Goal: Information Seeking & Learning: Understand process/instructions

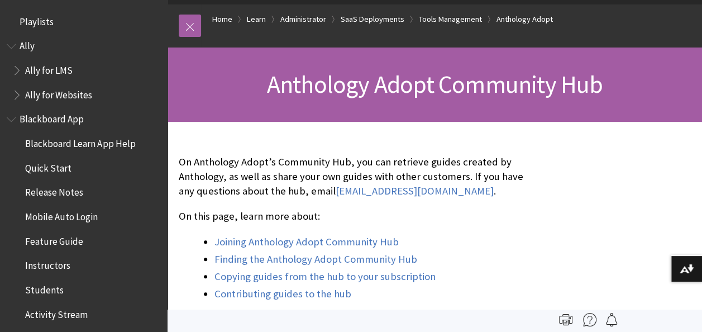
scroll to position [2124, 0]
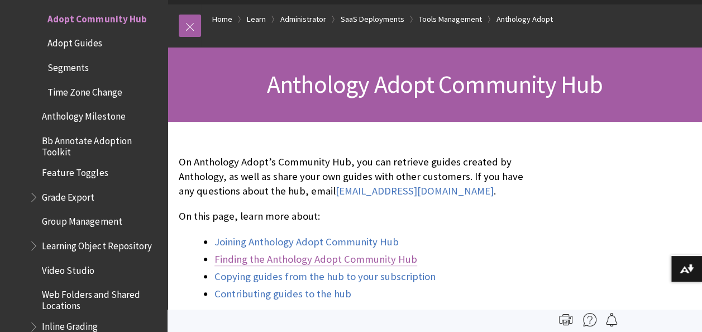
click at [347, 258] on link "Finding the Anthology Adopt Community Hub" at bounding box center [316, 259] width 203 height 13
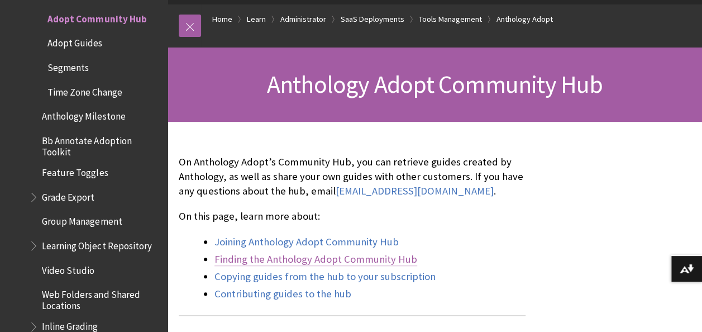
scroll to position [606, 0]
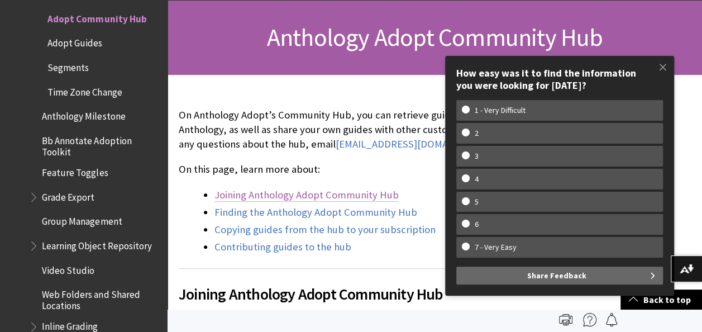
click at [324, 190] on link "Joining Anthology Adopt Community Hub" at bounding box center [307, 194] width 184 height 13
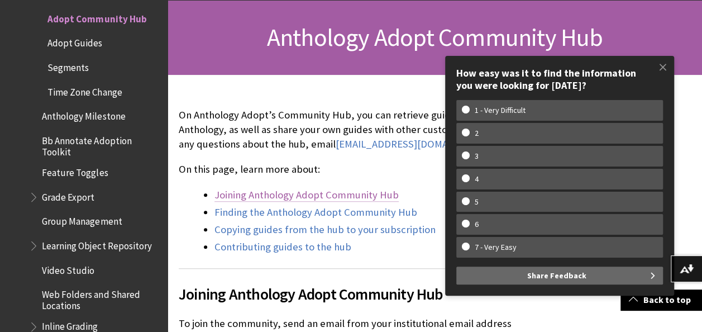
scroll to position [442, 0]
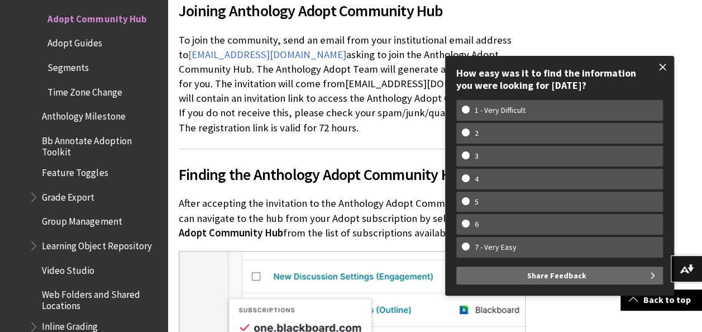
click at [662, 65] on span at bounding box center [663, 66] width 23 height 23
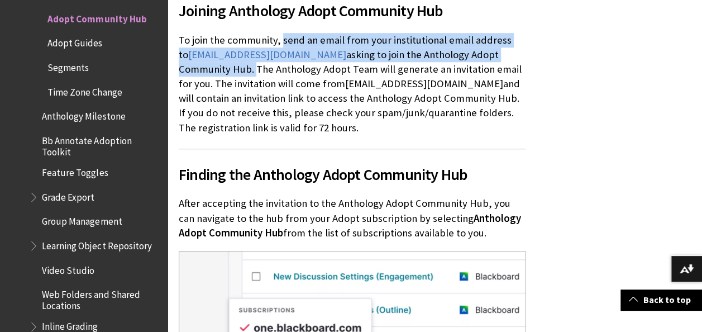
drag, startPoint x: 283, startPoint y: 38, endPoint x: 509, endPoint y: 53, distance: 226.2
click at [509, 53] on p "To join the community, send an email from your institutional email address to […" at bounding box center [352, 84] width 347 height 102
drag, startPoint x: 509, startPoint y: 53, endPoint x: 501, endPoint y: 51, distance: 7.5
copy p "send an email from your institutional email address to [EMAIL_ADDRESS][DOMAIN_N…"
